Goal: Find specific page/section

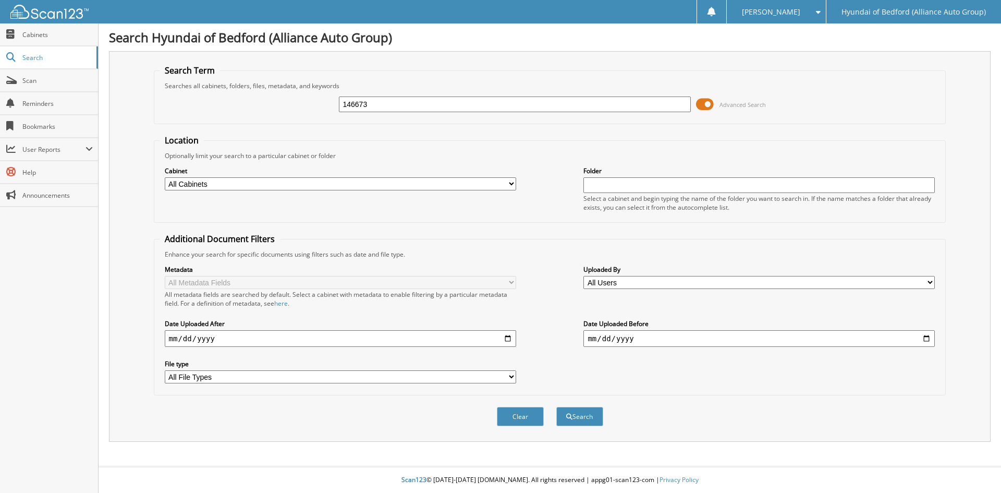
type input "146673"
click at [556, 407] on button "Search" at bounding box center [579, 416] width 47 height 19
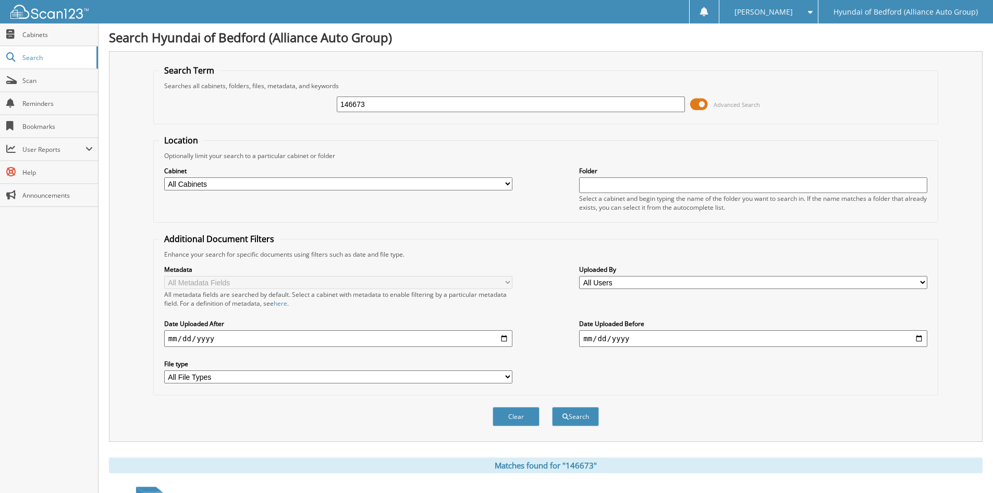
scroll to position [131, 0]
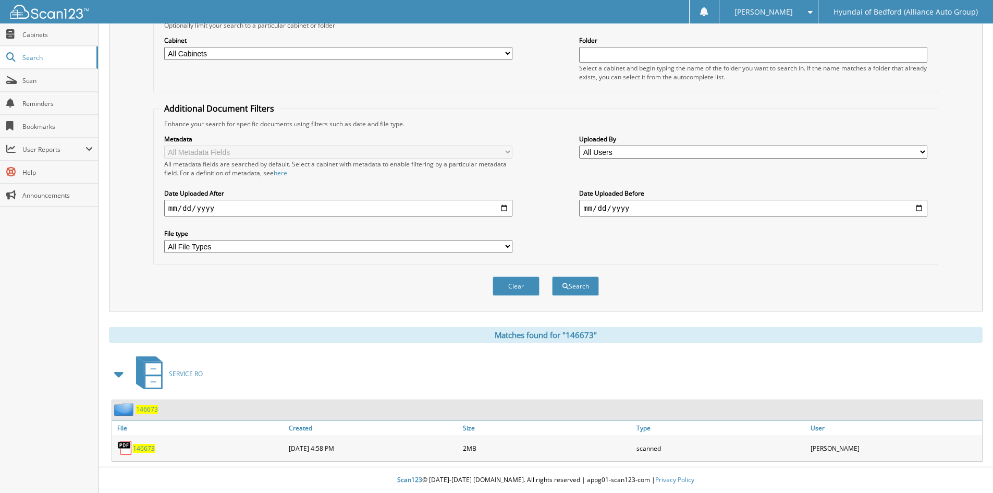
click at [139, 447] on span "146673" at bounding box center [144, 448] width 22 height 9
